Goal: Browse casually: Explore the website without a specific task or goal

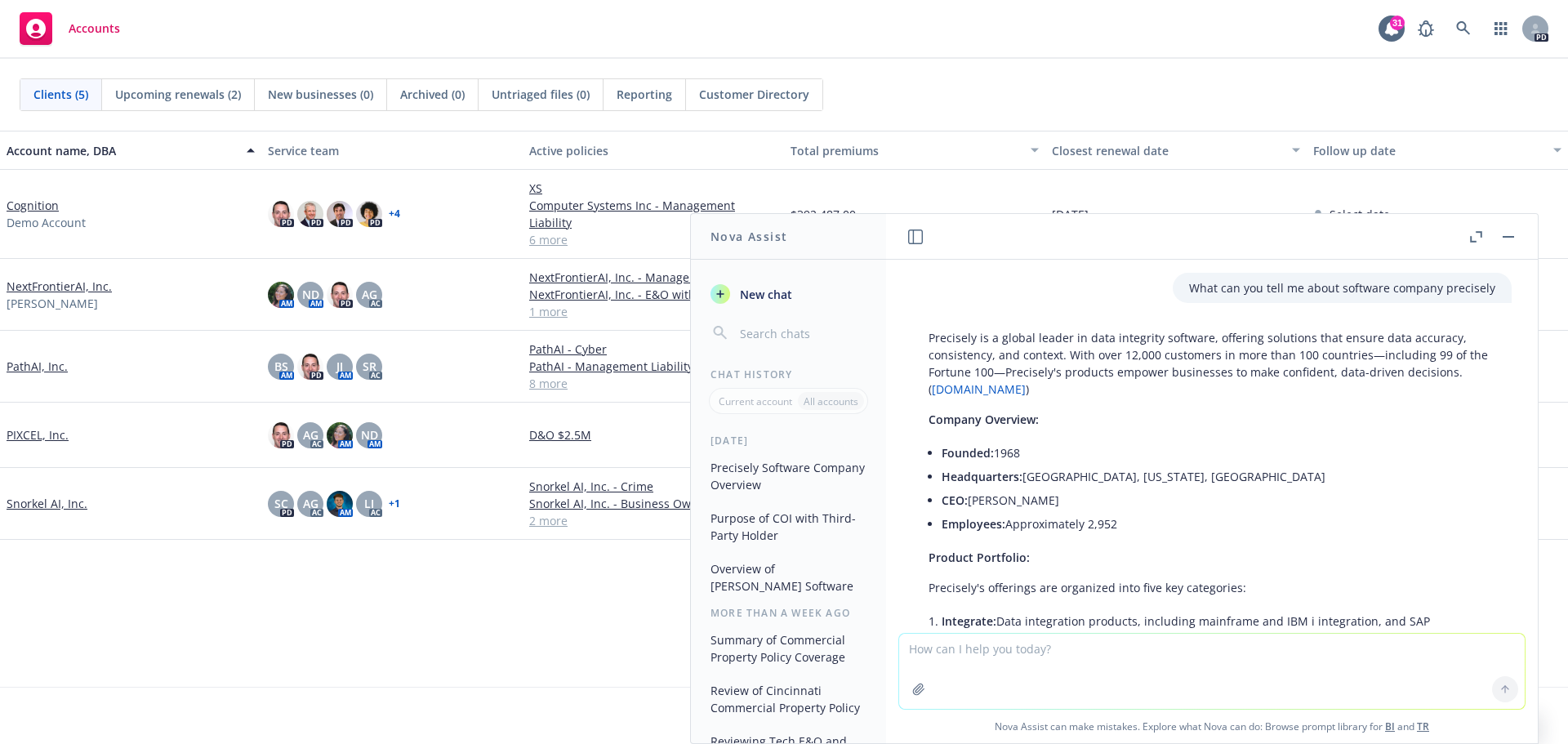
scroll to position [1775, 0]
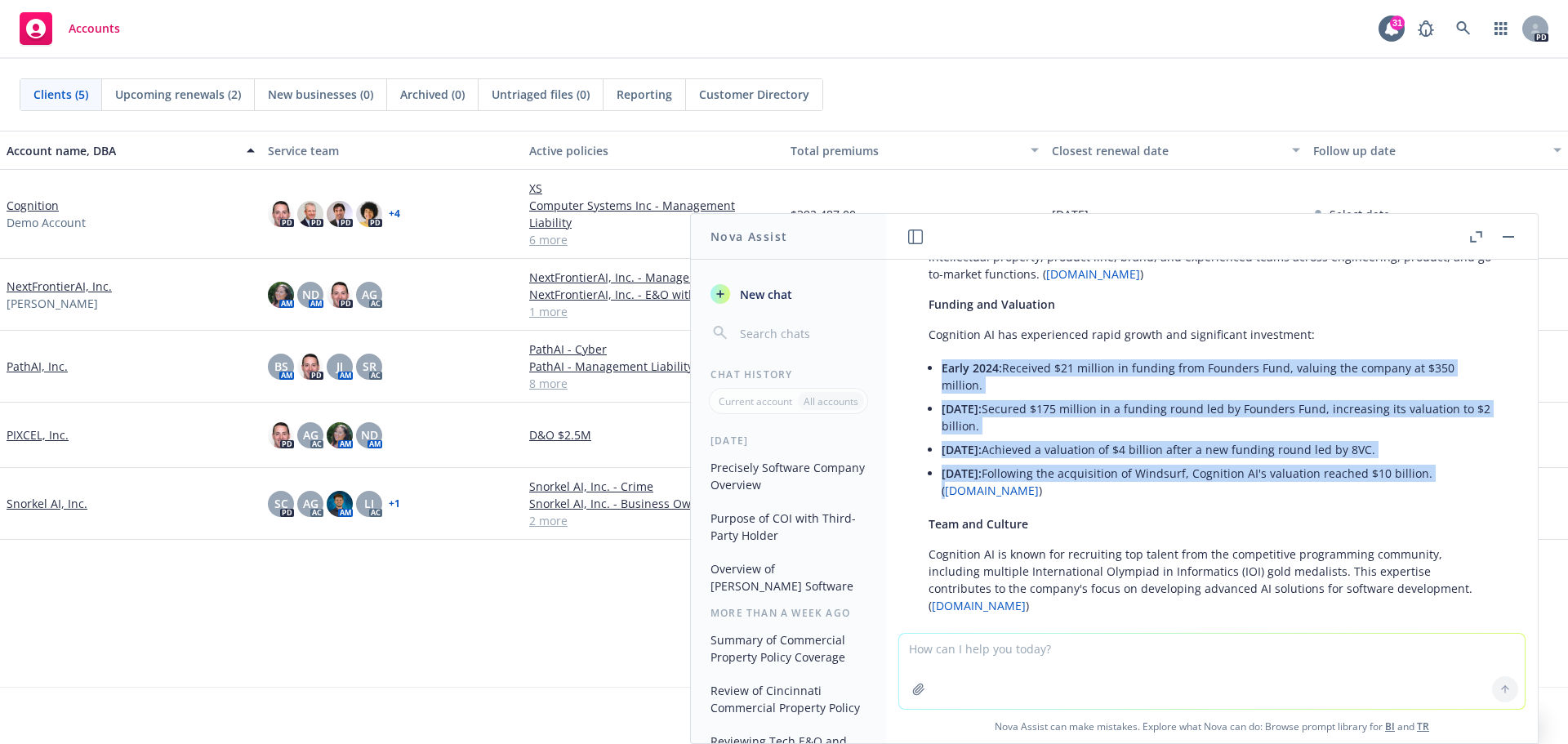
click at [1506, 234] on button "button" at bounding box center [1508, 236] width 20 height 20
